Goal: Transaction & Acquisition: Obtain resource

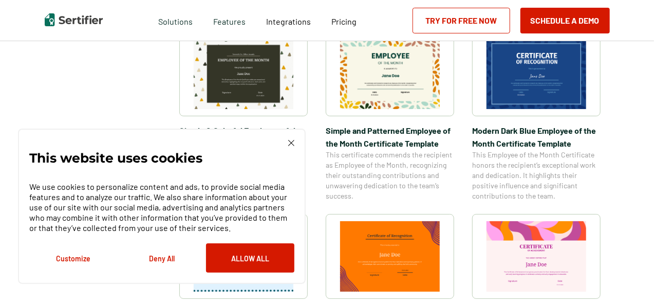
scroll to position [360, 0]
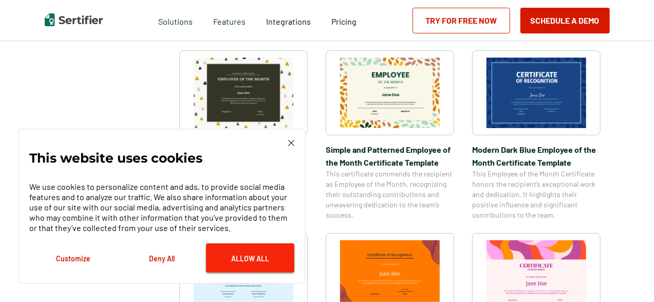
click at [248, 254] on button "Allow All" at bounding box center [250, 257] width 88 height 29
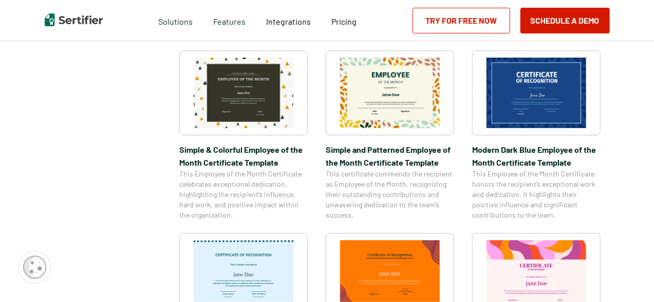
click at [557, 88] on img at bounding box center [537, 93] width 100 height 70
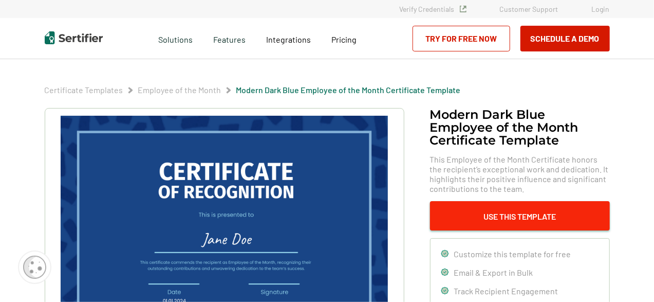
click at [512, 215] on button "Use This Template" at bounding box center [520, 215] width 180 height 29
